Goal: Find specific page/section: Find specific page/section

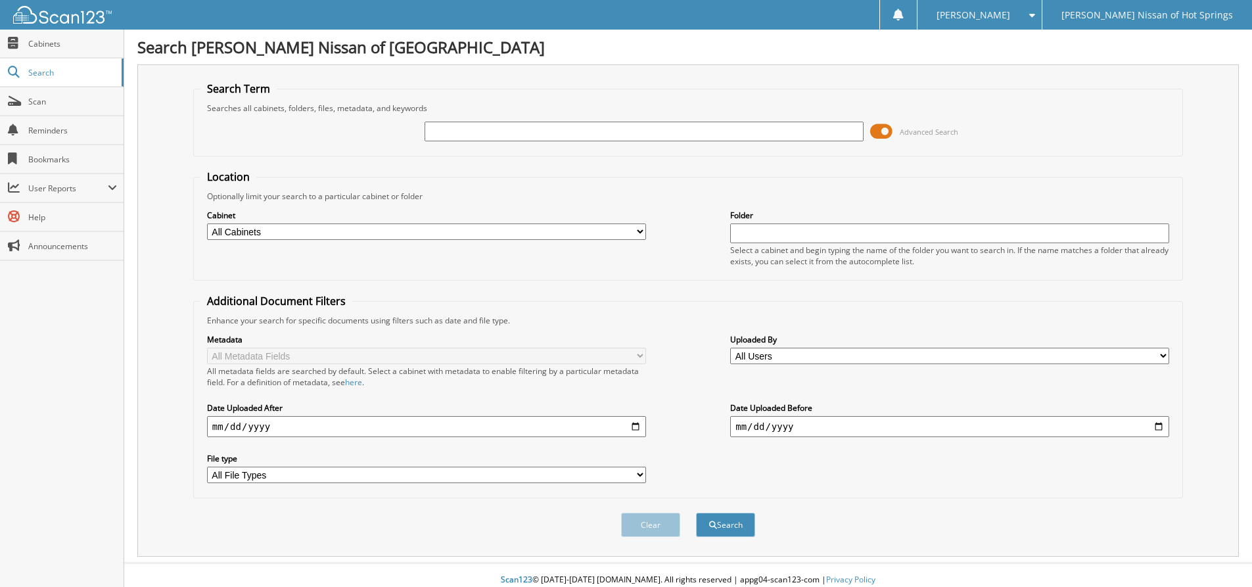
click at [883, 128] on span at bounding box center [881, 132] width 22 height 20
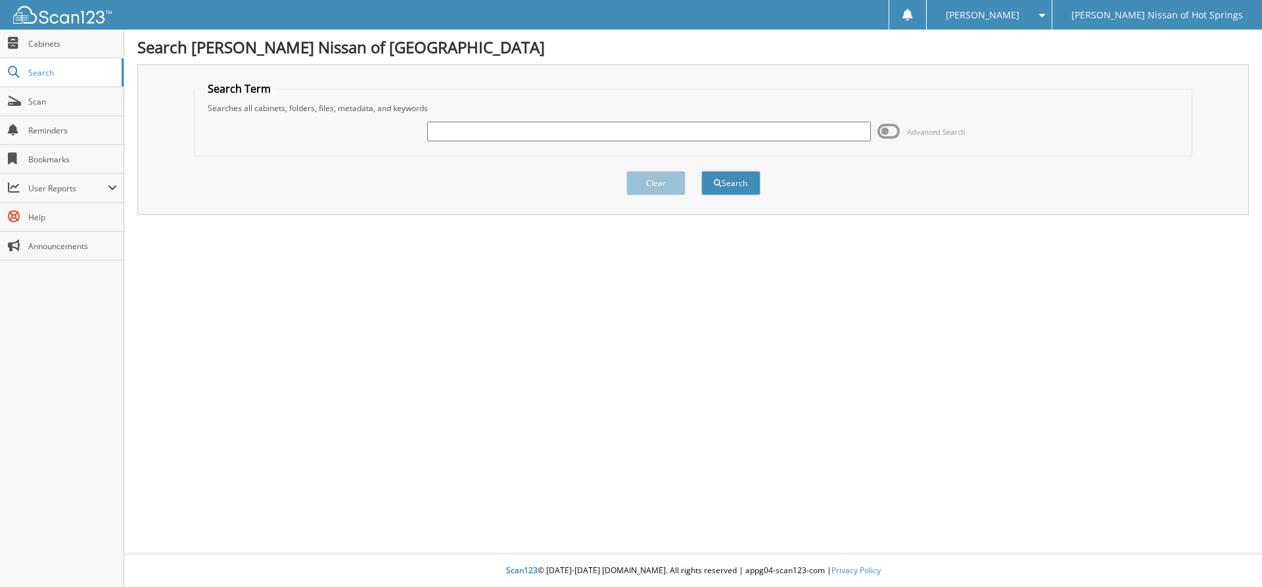
click at [546, 128] on input "text" at bounding box center [648, 132] width 443 height 20
type input "[PERSON_NAME]"
click at [701, 171] on button "Search" at bounding box center [730, 183] width 59 height 24
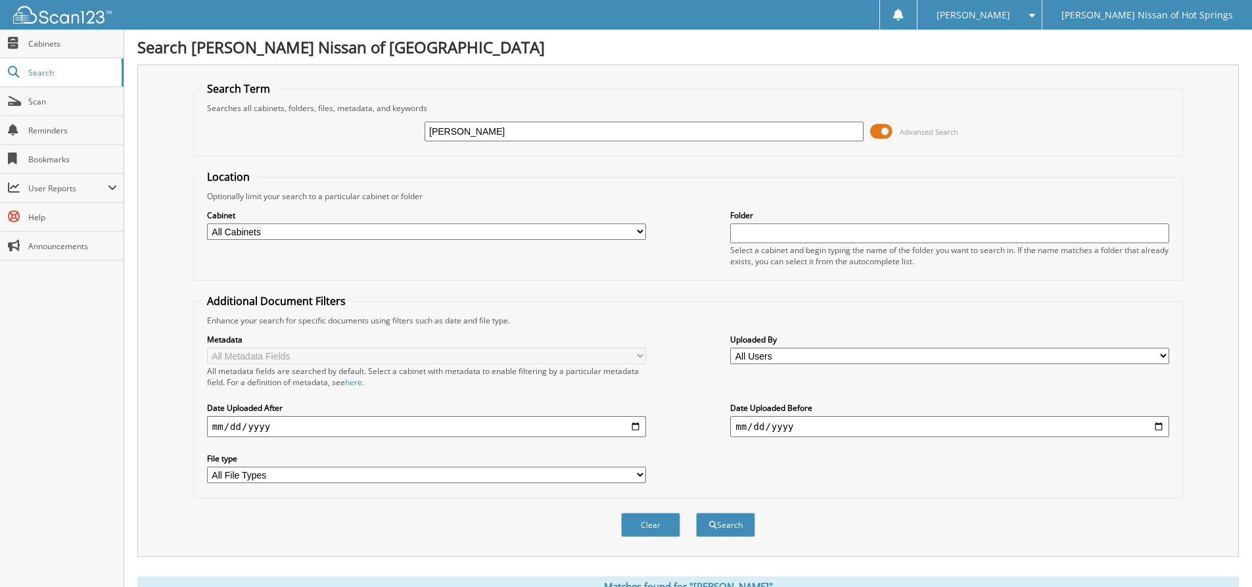
click at [882, 132] on span at bounding box center [881, 132] width 22 height 20
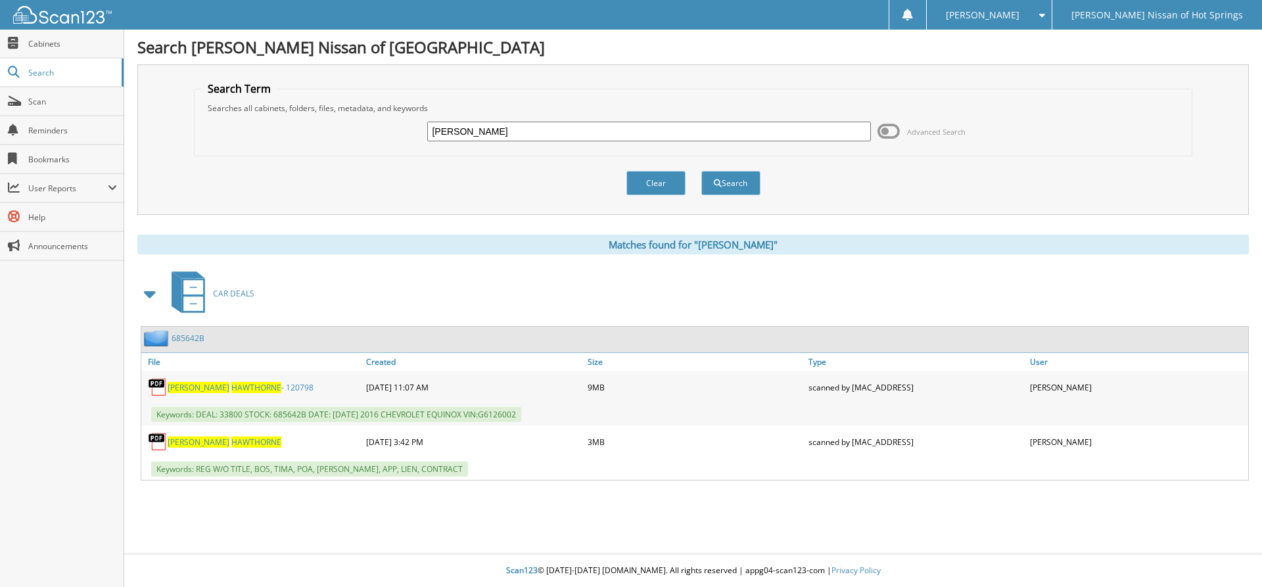
click at [231, 388] on span "HAWTHORNE" at bounding box center [256, 387] width 50 height 11
